Goal: Information Seeking & Learning: Check status

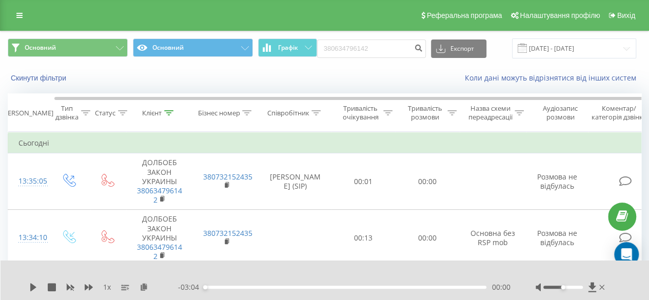
scroll to position [0, 24]
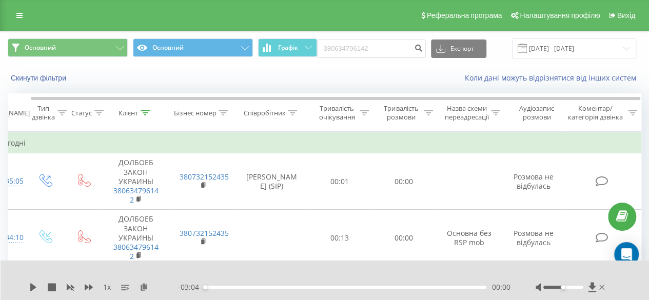
drag, startPoint x: 24, startPoint y: 18, endPoint x: 32, endPoint y: 35, distance: 18.8
click at [24, 18] on link at bounding box center [19, 15] width 18 height 14
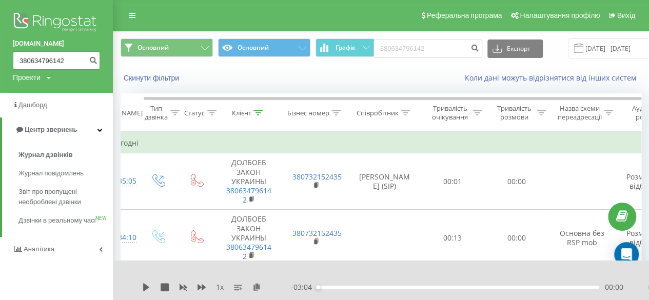
click at [49, 58] on input "380634796142" at bounding box center [56, 60] width 87 height 18
paste input "380688469549"
drag, startPoint x: 18, startPoint y: 62, endPoint x: 136, endPoint y: 77, distance: 119.0
click at [136, 77] on div "[DOMAIN_NAME] 38063479380688469549 6142 Проекти [DOMAIN_NAME] Дашборд Центр зве…" at bounding box center [324, 150] width 649 height 300
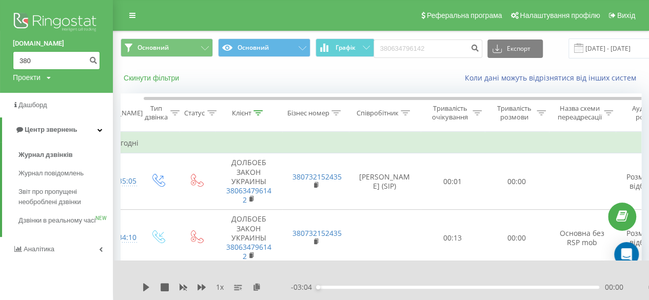
scroll to position [0, 0]
type input "3"
paste input "380688469549"
type input "380688469549"
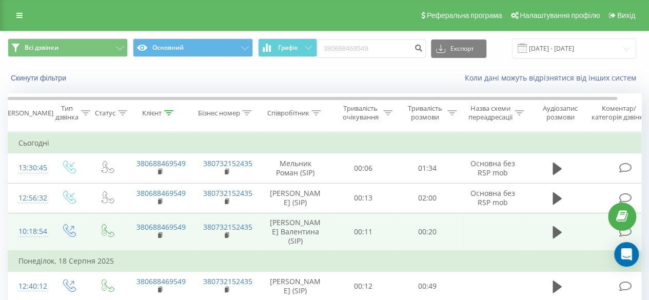
scroll to position [85, 0]
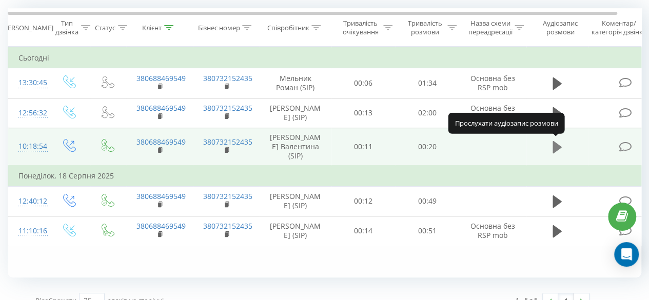
click at [550, 151] on button at bounding box center [556, 146] width 15 height 15
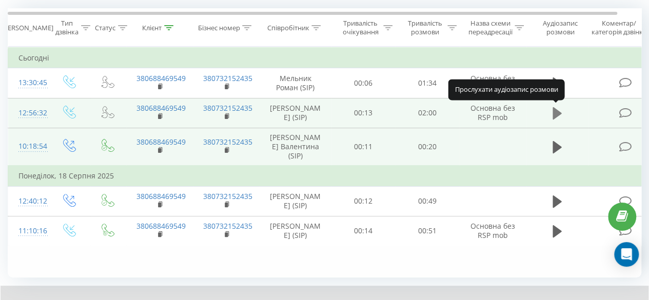
click at [559, 115] on icon at bounding box center [556, 113] width 9 height 14
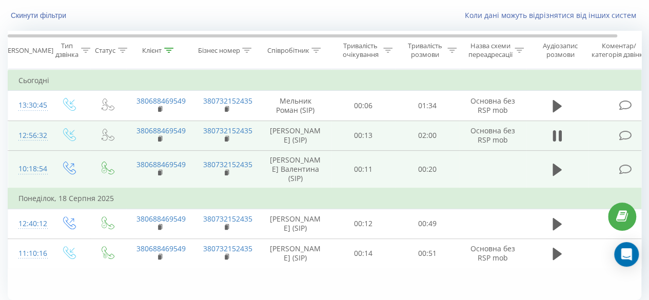
scroll to position [101, 0]
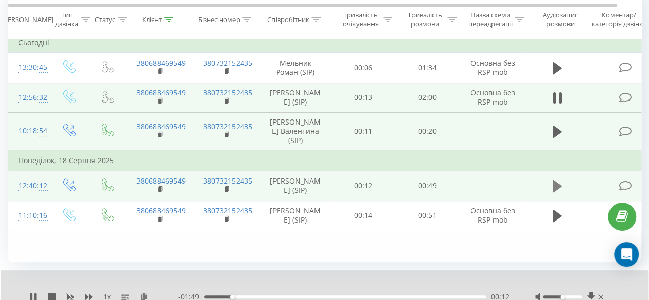
click at [551, 185] on button at bounding box center [556, 185] width 15 height 15
click at [282, 294] on div "- 00:39 00:09 00:09" at bounding box center [343, 297] width 331 height 10
click at [286, 297] on div "00:09" at bounding box center [345, 296] width 282 height 3
click at [318, 295] on div "00:16" at bounding box center [345, 296] width 282 height 3
click at [557, 186] on icon at bounding box center [556, 186] width 9 height 14
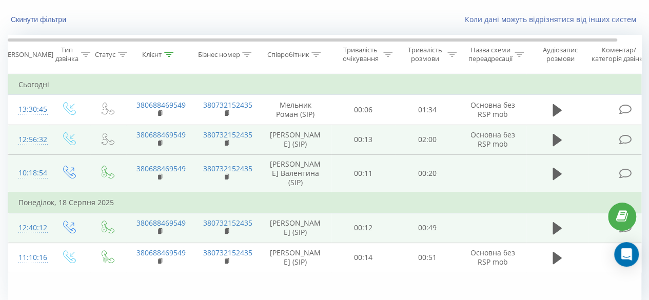
scroll to position [0, 0]
